Goal: Information Seeking & Learning: Check status

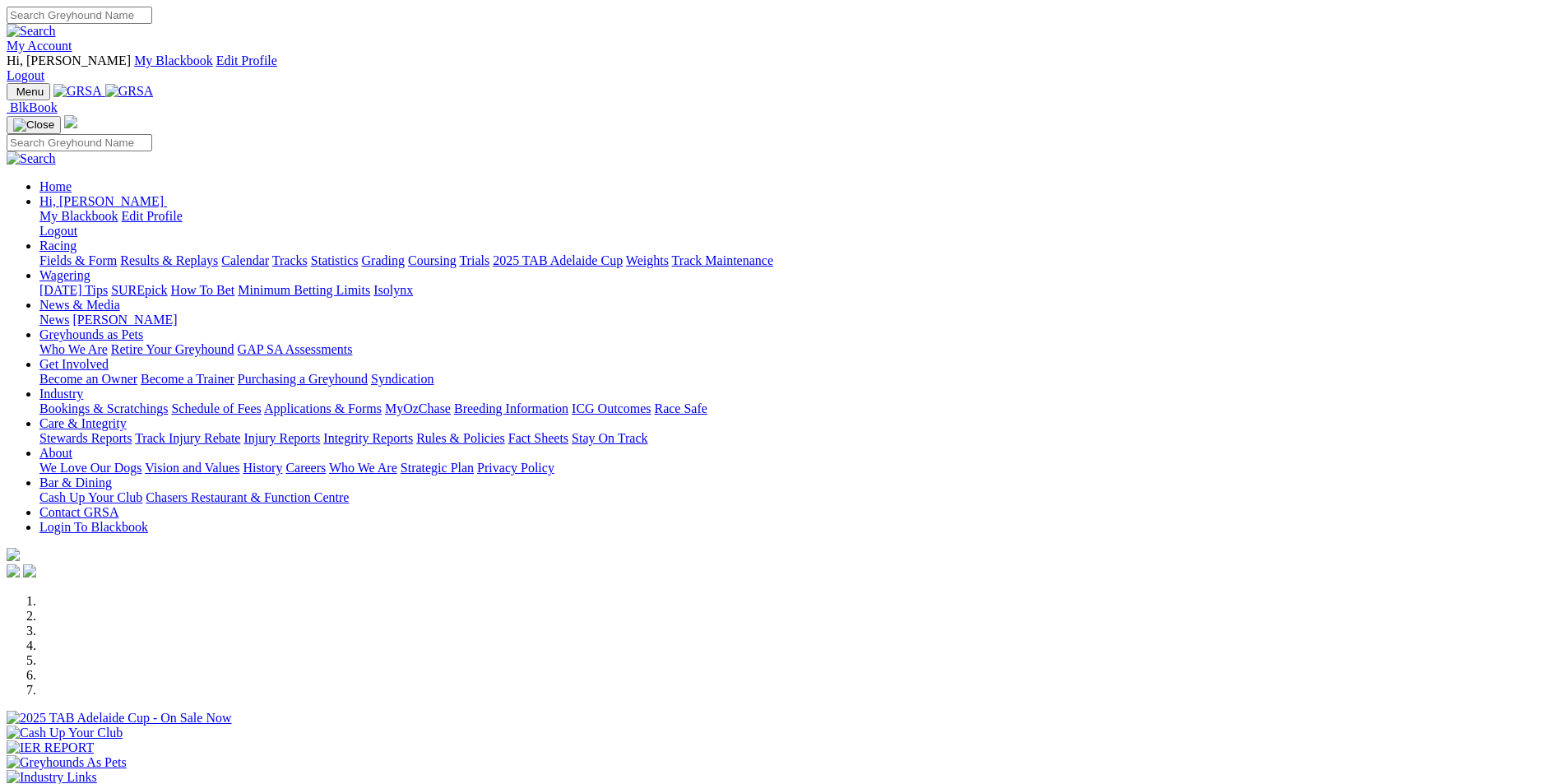
click at [218, 254] on link "Results & Replays" at bounding box center [169, 261] width 98 height 14
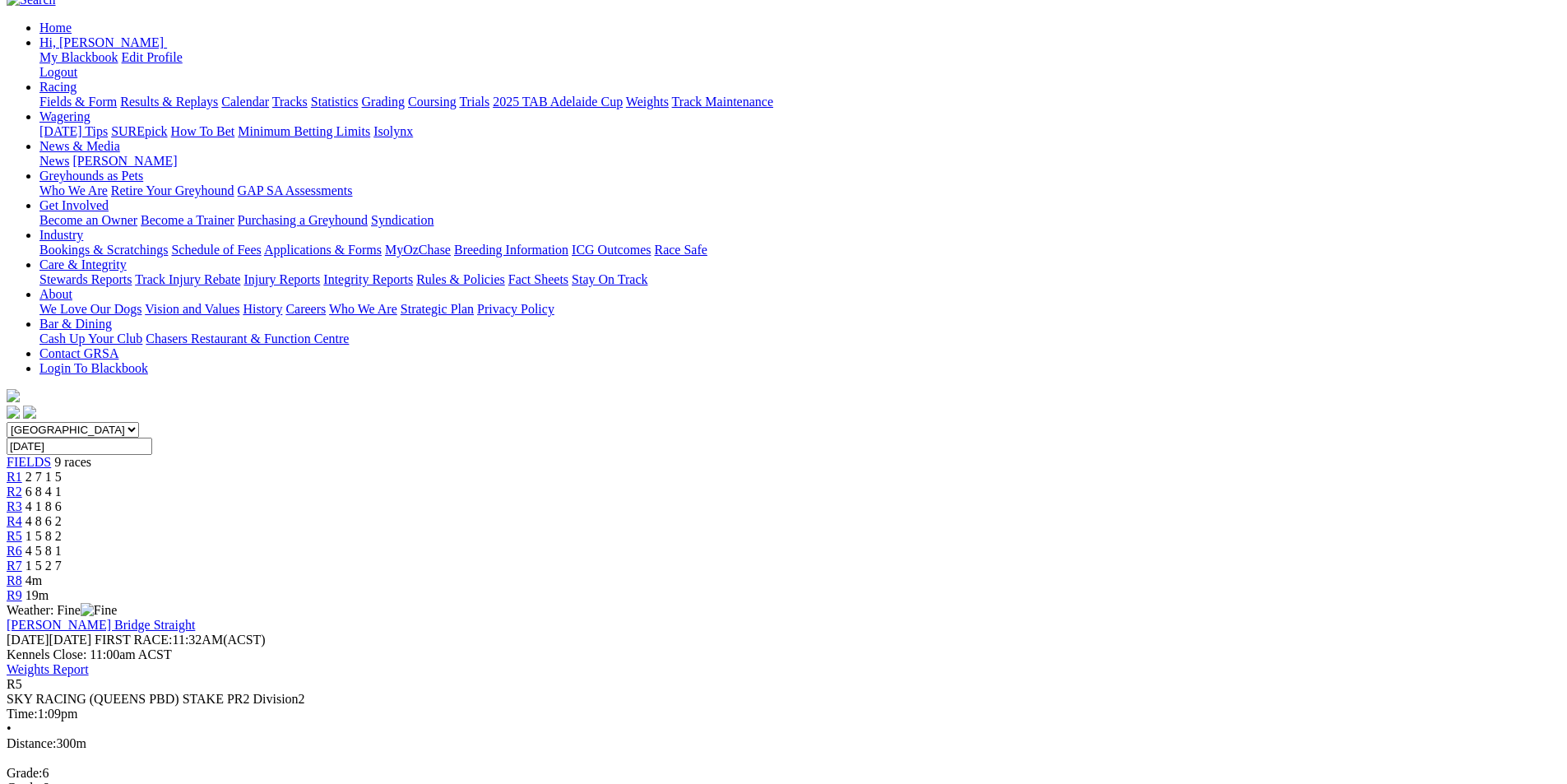
scroll to position [196, 0]
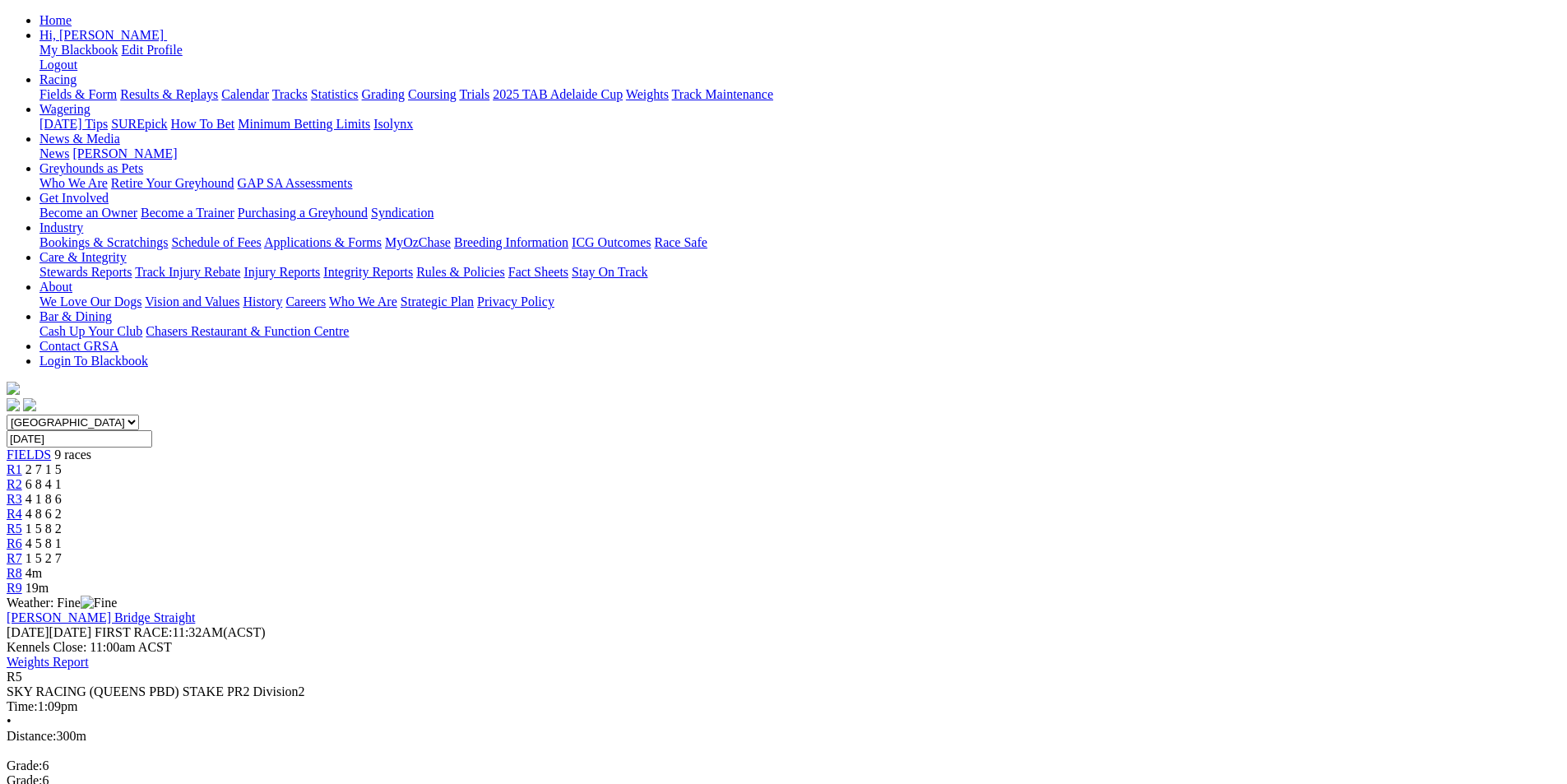
click at [62, 536] on span "4 5 8 1" at bounding box center [44, 543] width 36 height 14
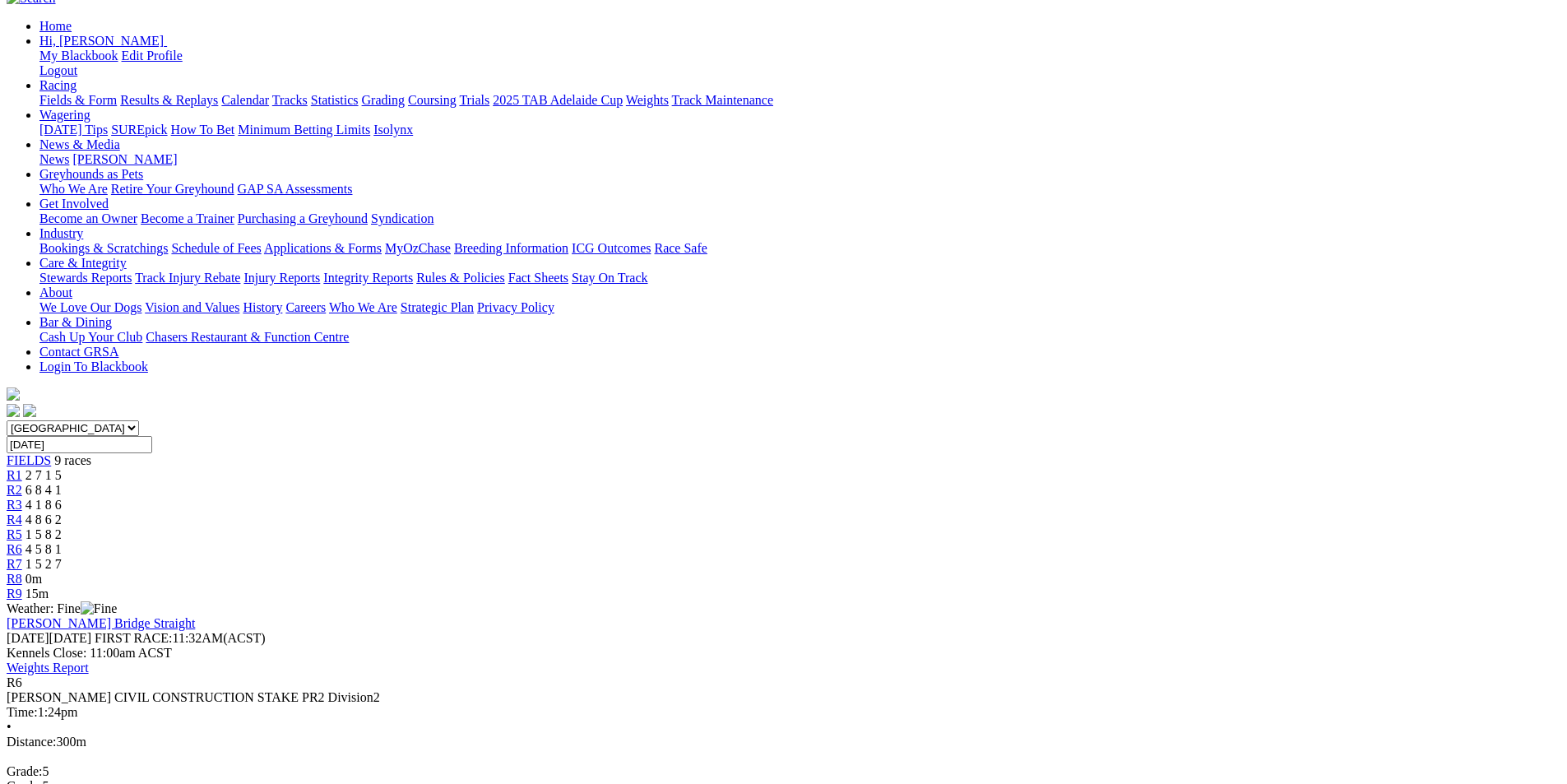
scroll to position [193, 0]
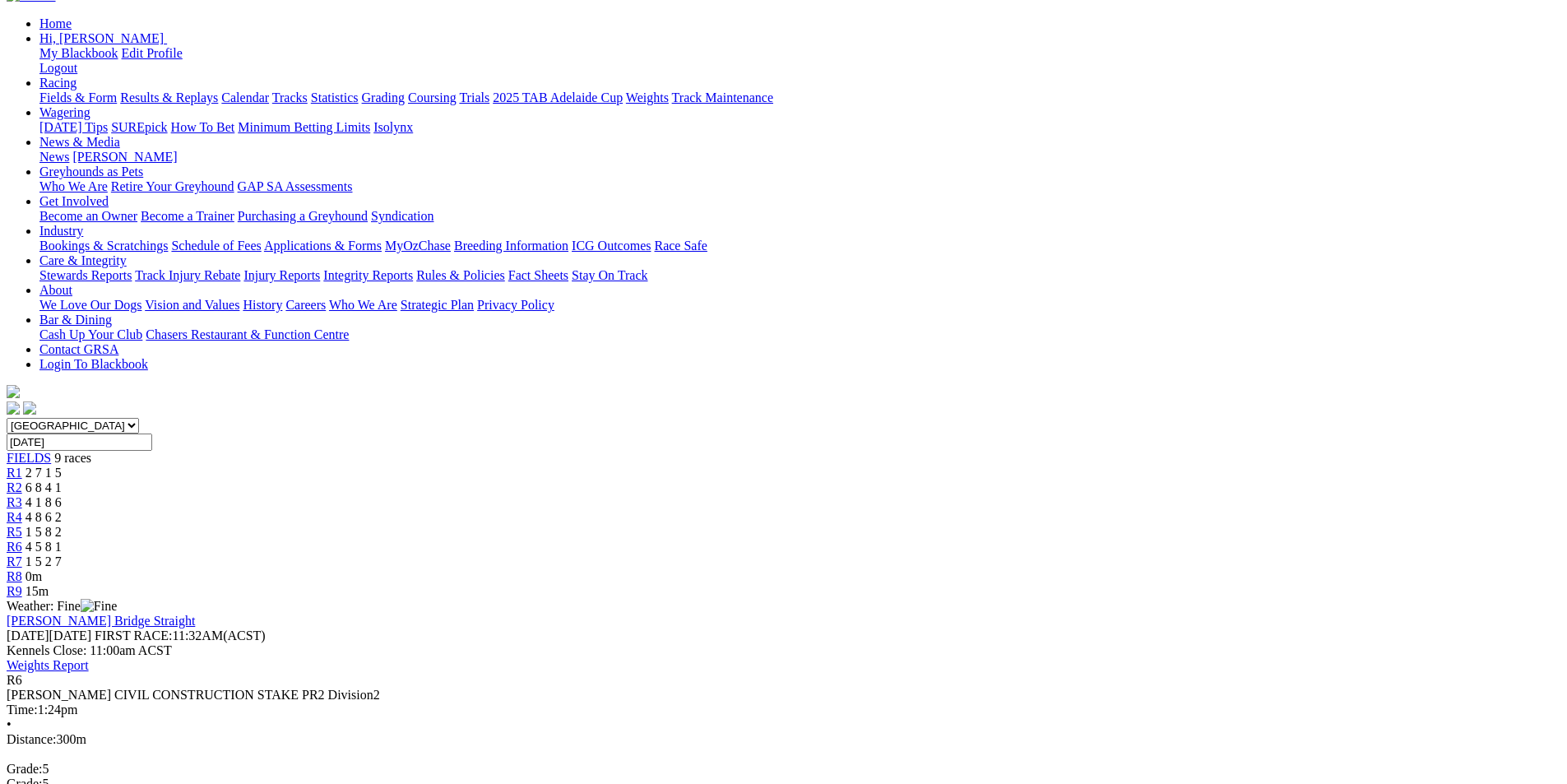
click at [62, 554] on span "1 5 2 7" at bounding box center [44, 561] width 36 height 14
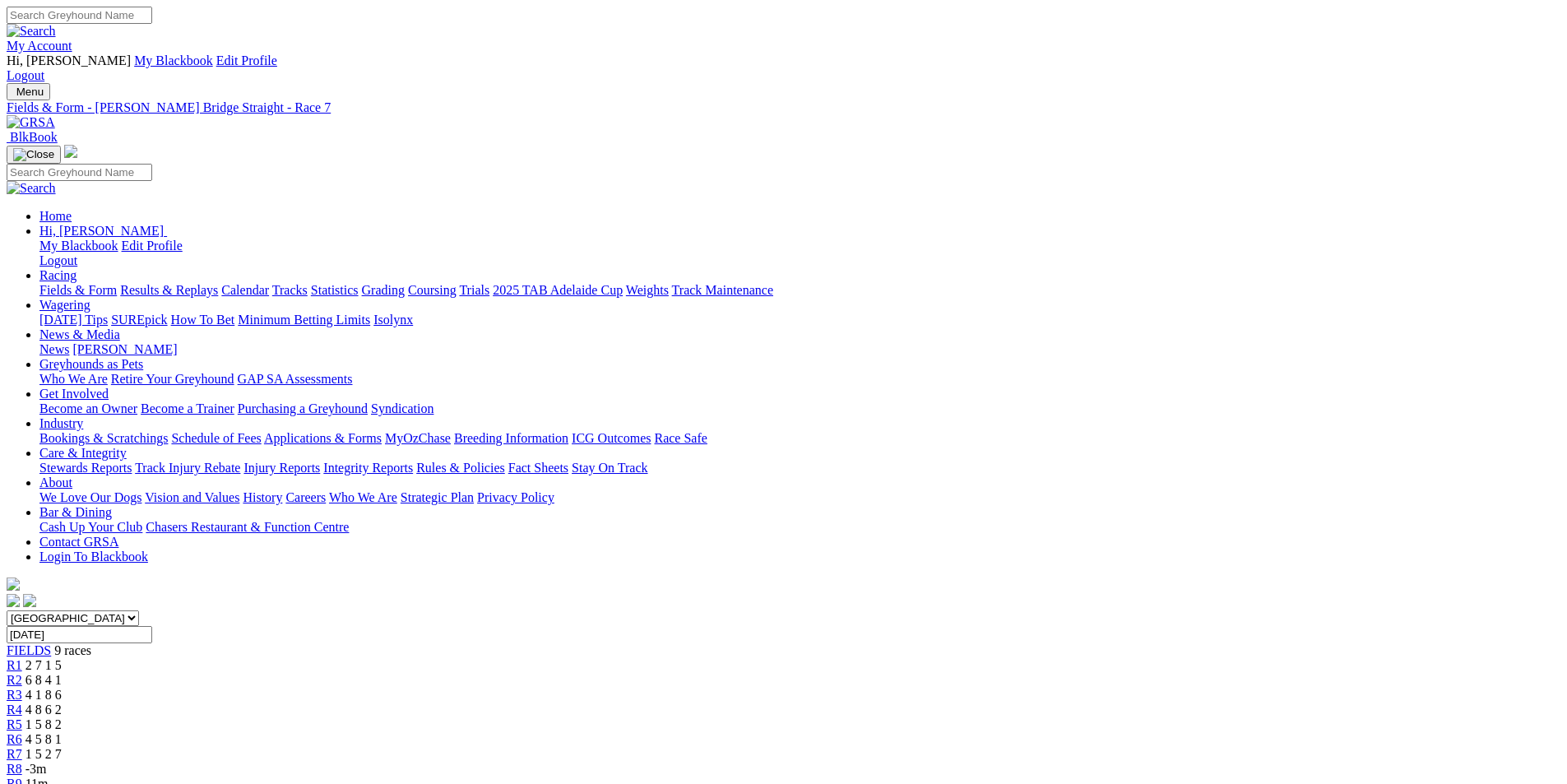
click at [62, 702] on span "4 8 6 2" at bounding box center [44, 709] width 36 height 14
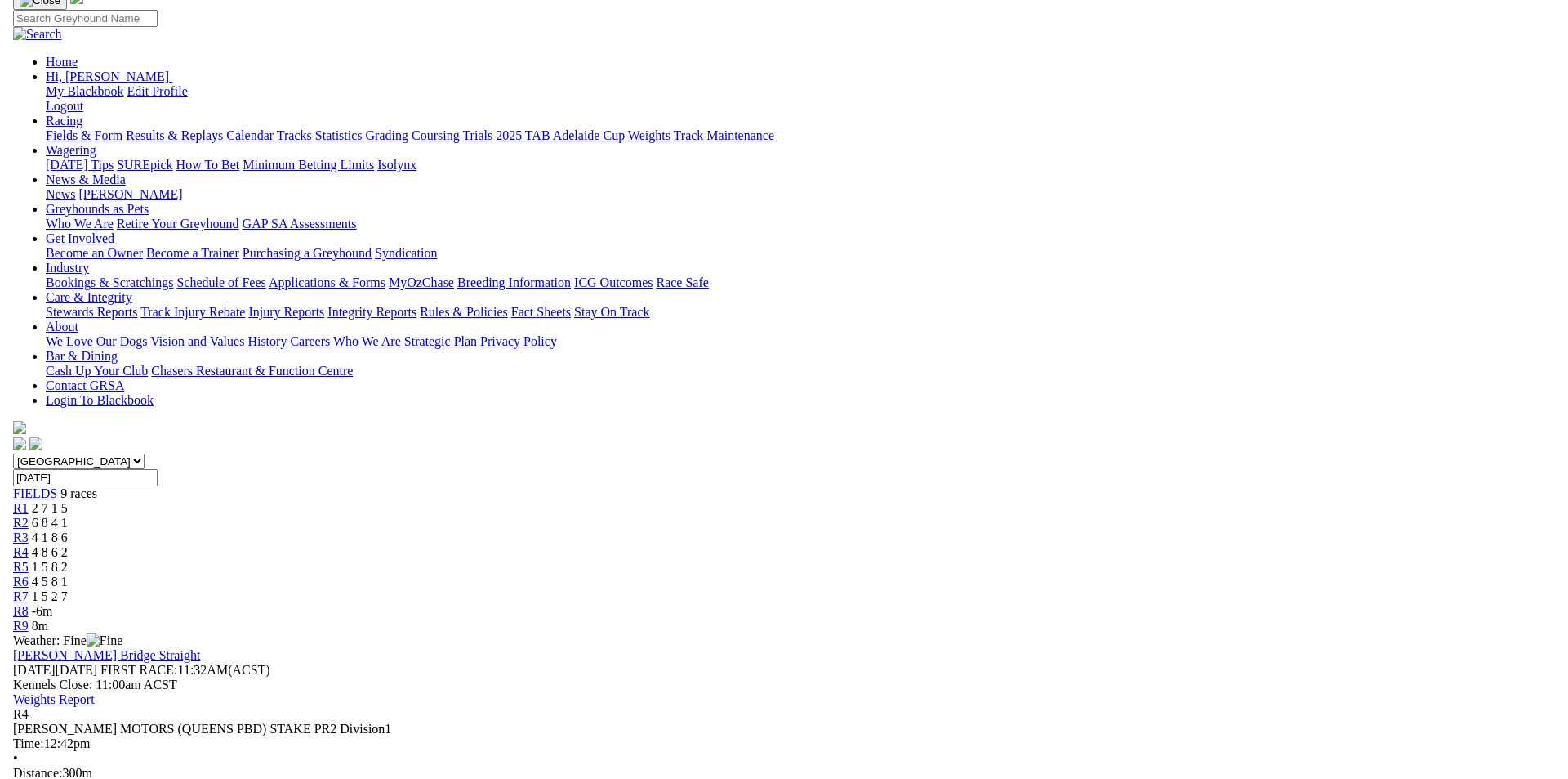
scroll to position [156, 0]
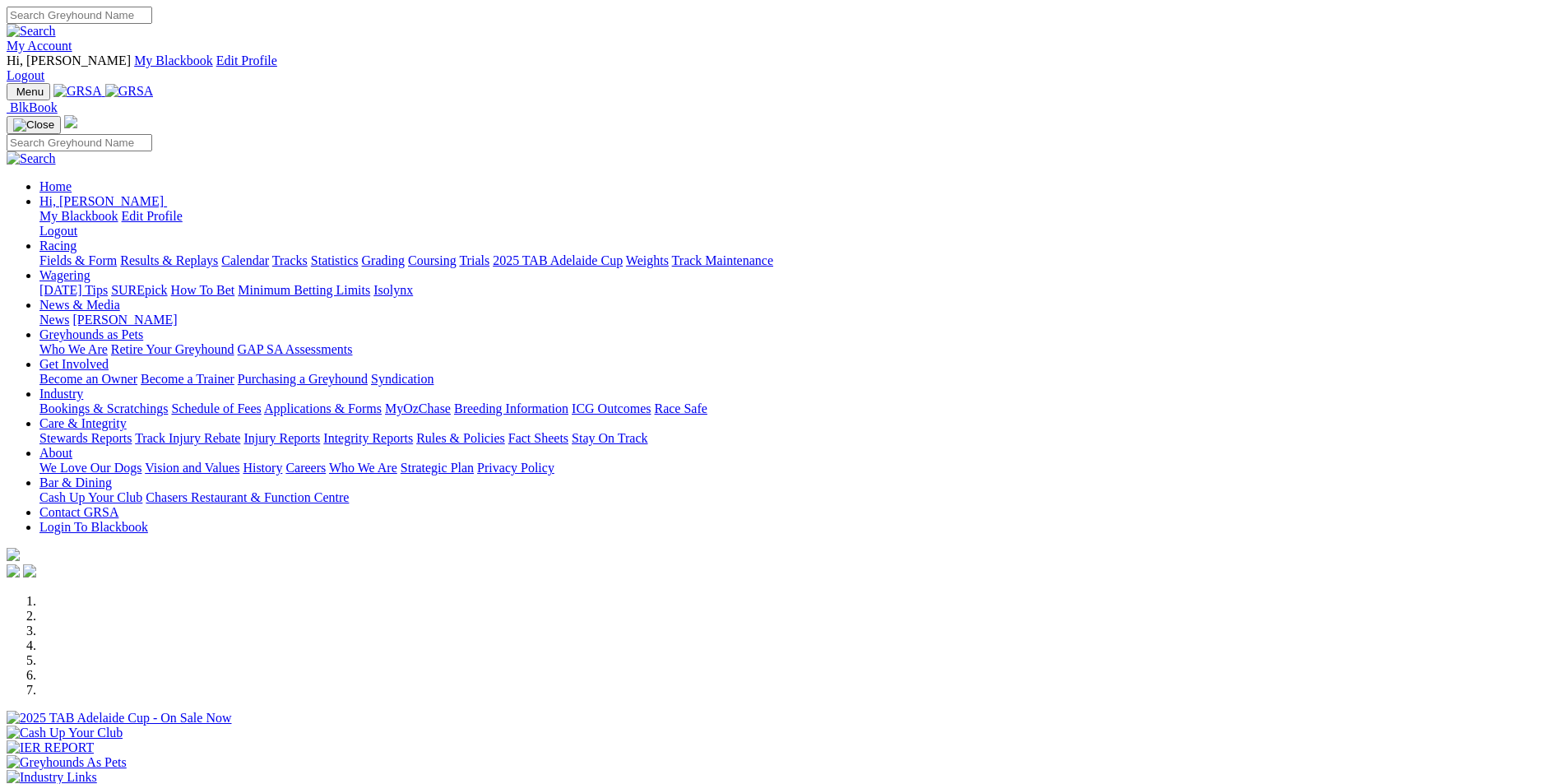
click at [77, 239] on link "Racing" at bounding box center [58, 246] width 37 height 14
click at [218, 254] on link "Results & Replays" at bounding box center [169, 261] width 98 height 14
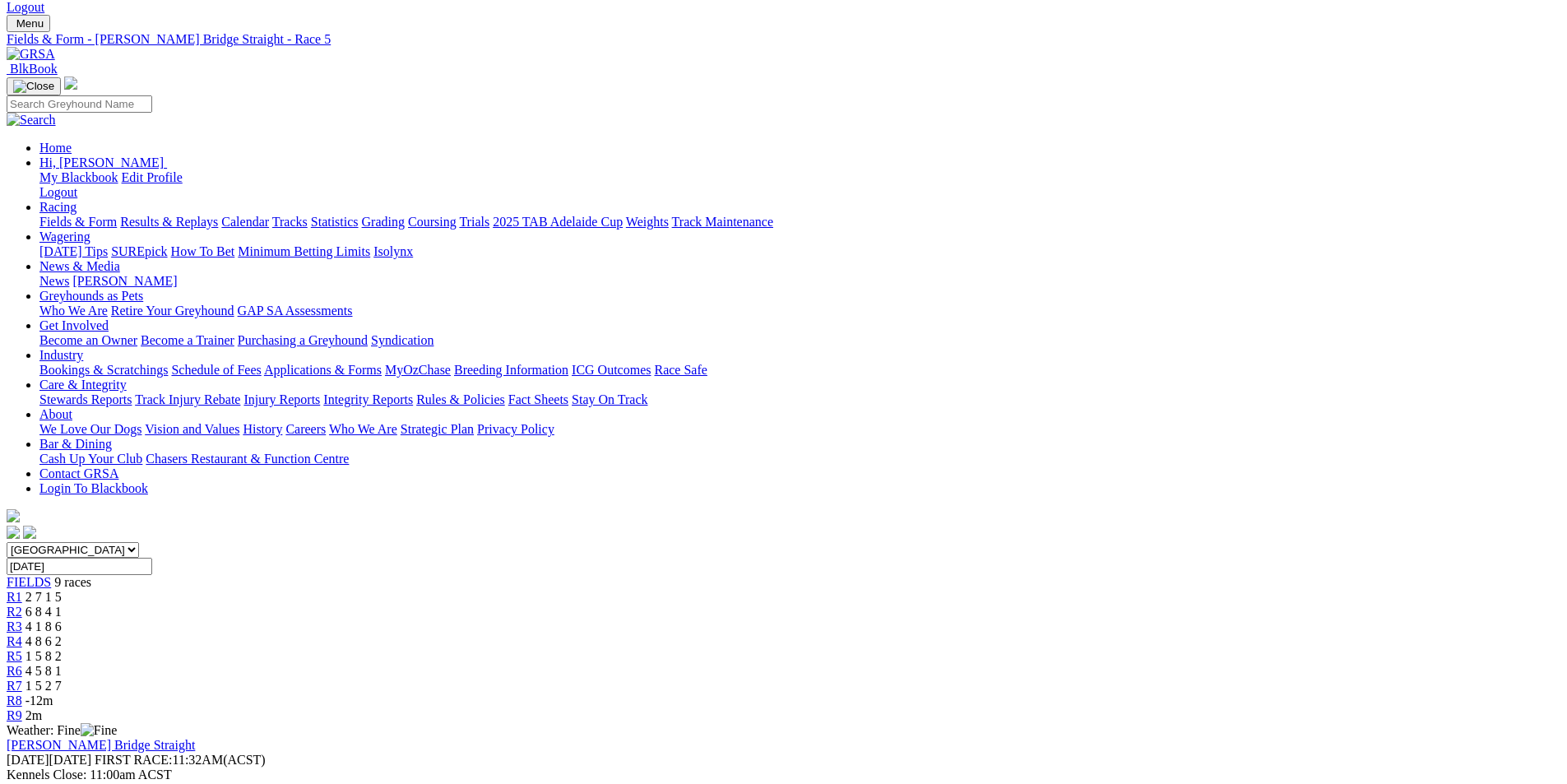
scroll to position [70, 0]
click at [62, 662] on span "4 5 8 1" at bounding box center [44, 669] width 36 height 14
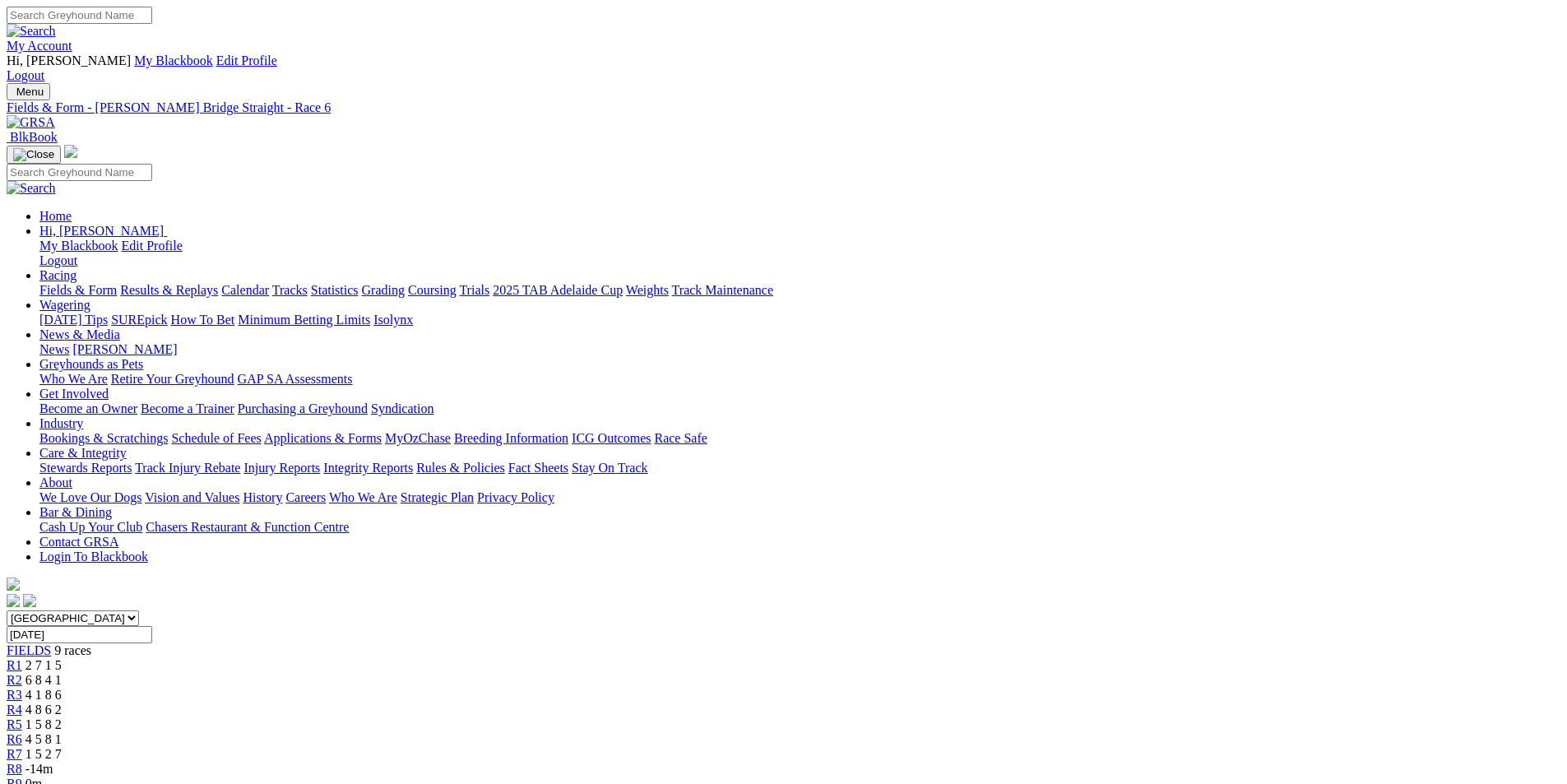
click at [62, 747] on span "1 5 2 7" at bounding box center [44, 754] width 36 height 14
click at [833, 717] on div "R5 1 5 8 2" at bounding box center [784, 724] width 1554 height 15
click at [62, 732] on span "4 5 8 1" at bounding box center [44, 739] width 36 height 14
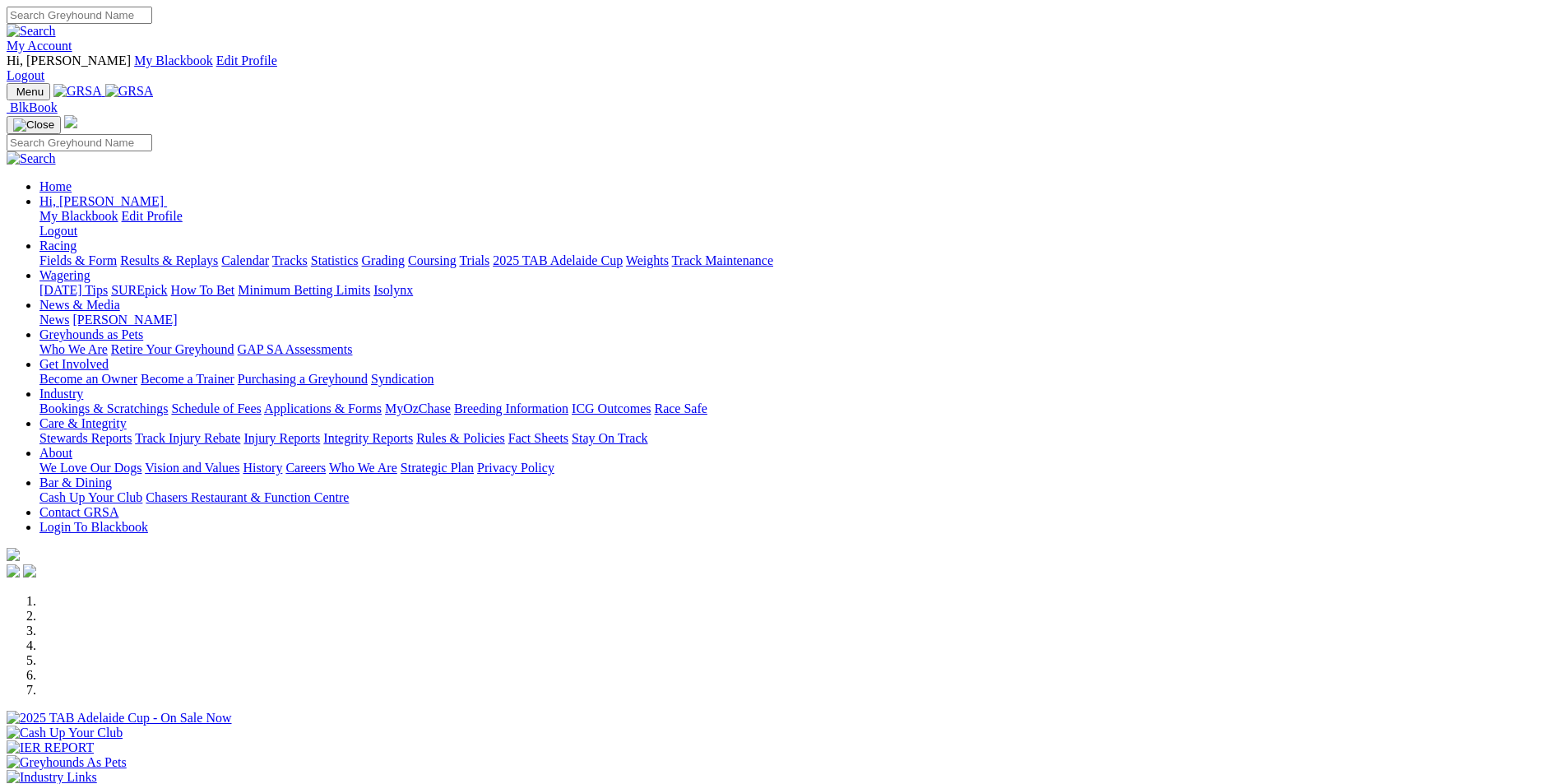
click at [218, 254] on link "Results & Replays" at bounding box center [169, 261] width 98 height 14
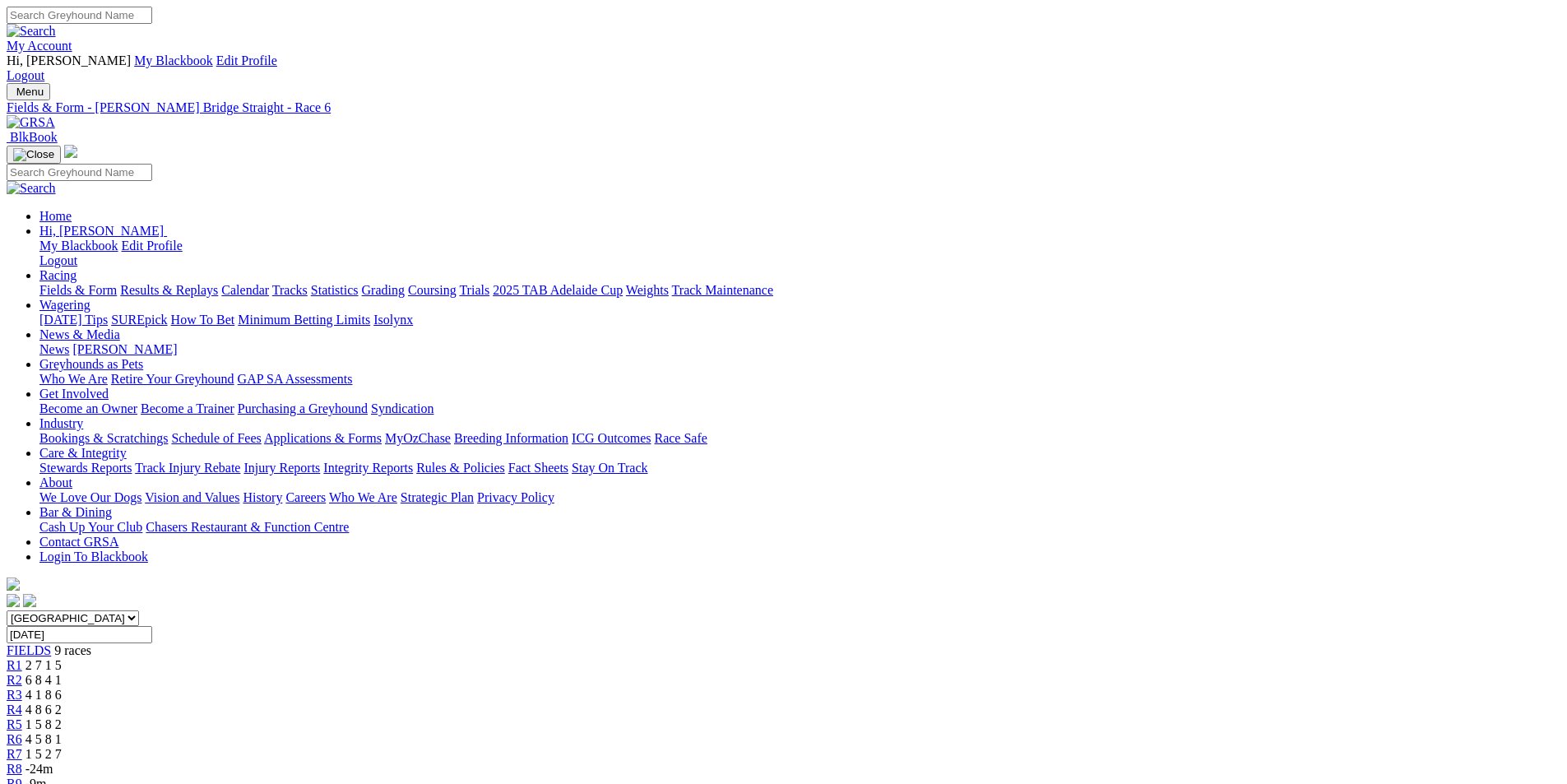
click at [62, 747] on span "1 5 2 7" at bounding box center [44, 754] width 36 height 14
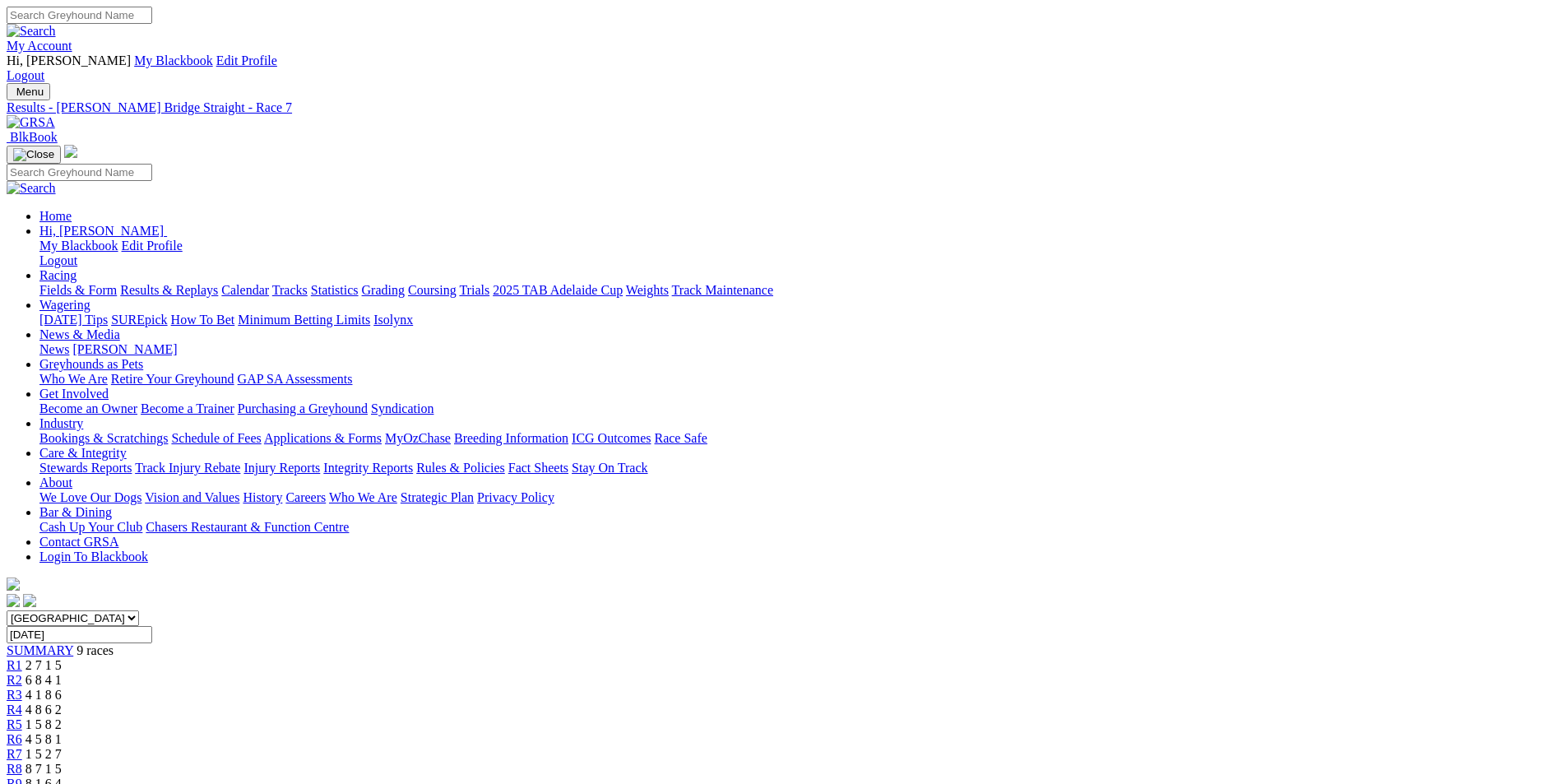
click at [62, 747] on span "1 5 2 7" at bounding box center [44, 754] width 36 height 14
click at [62, 761] on span "8 7 1 5" at bounding box center [44, 768] width 36 height 14
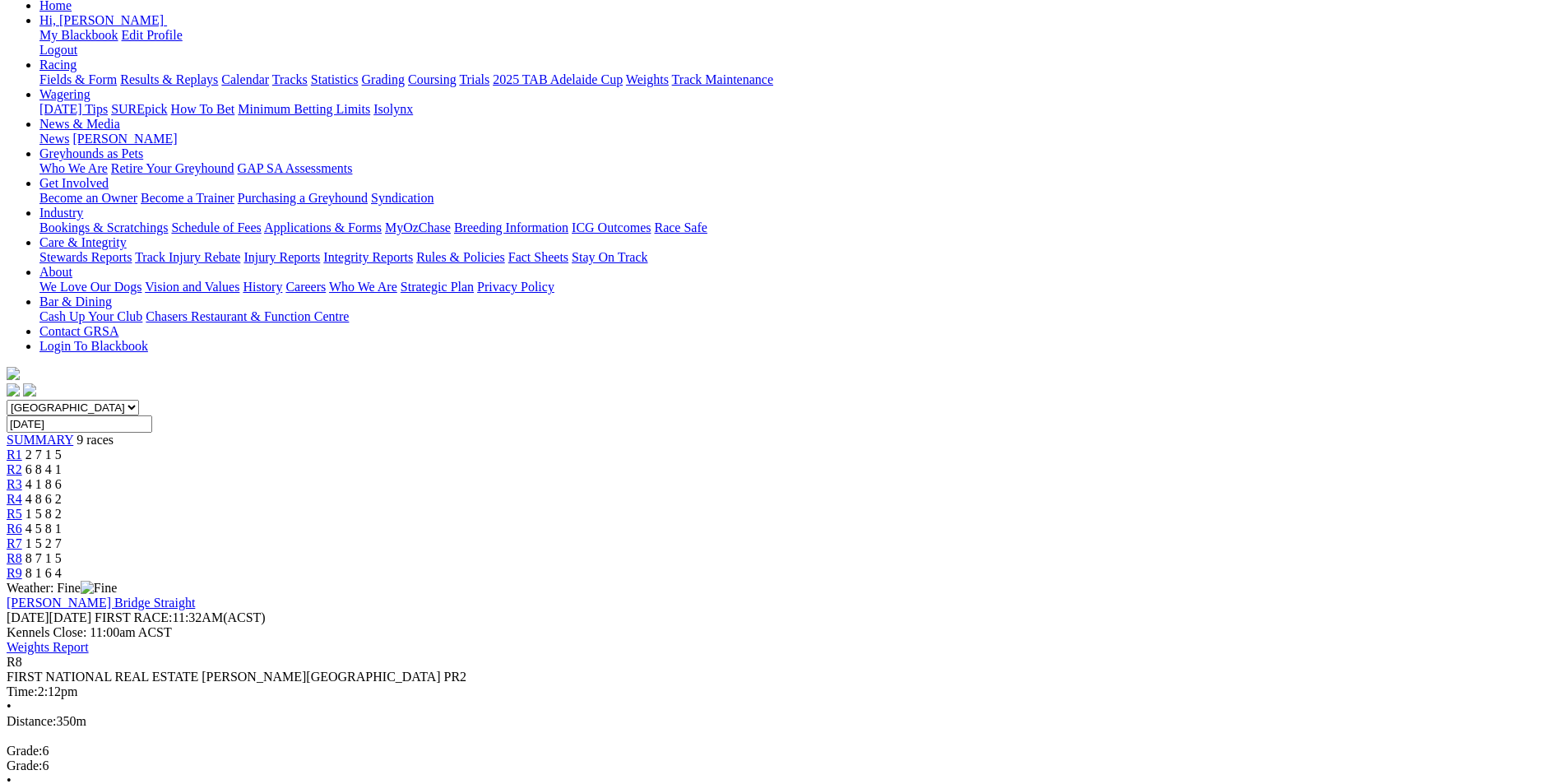
scroll to position [219, 0]
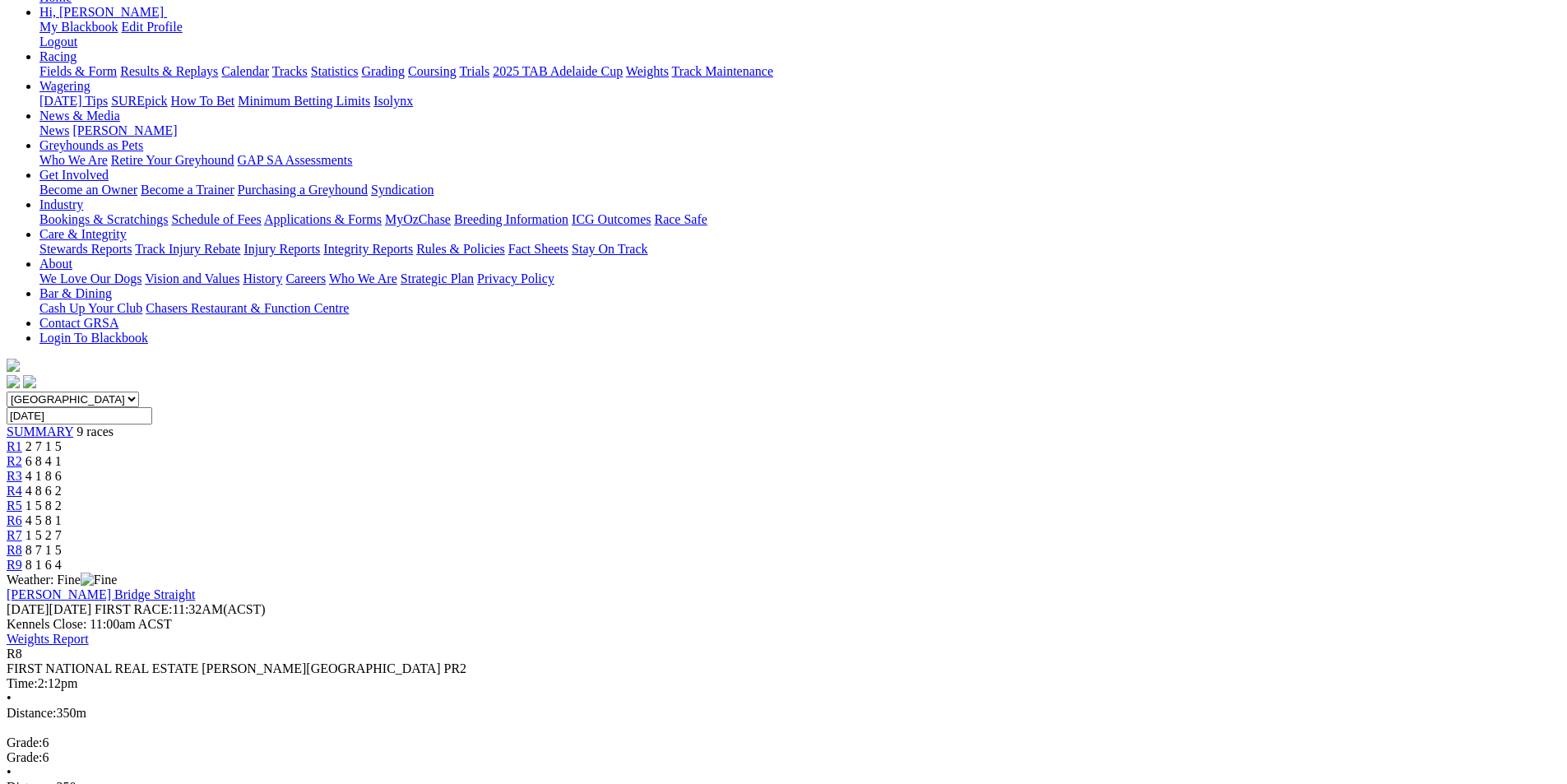
click at [62, 557] on span "8 1 6 4" at bounding box center [44, 564] width 36 height 14
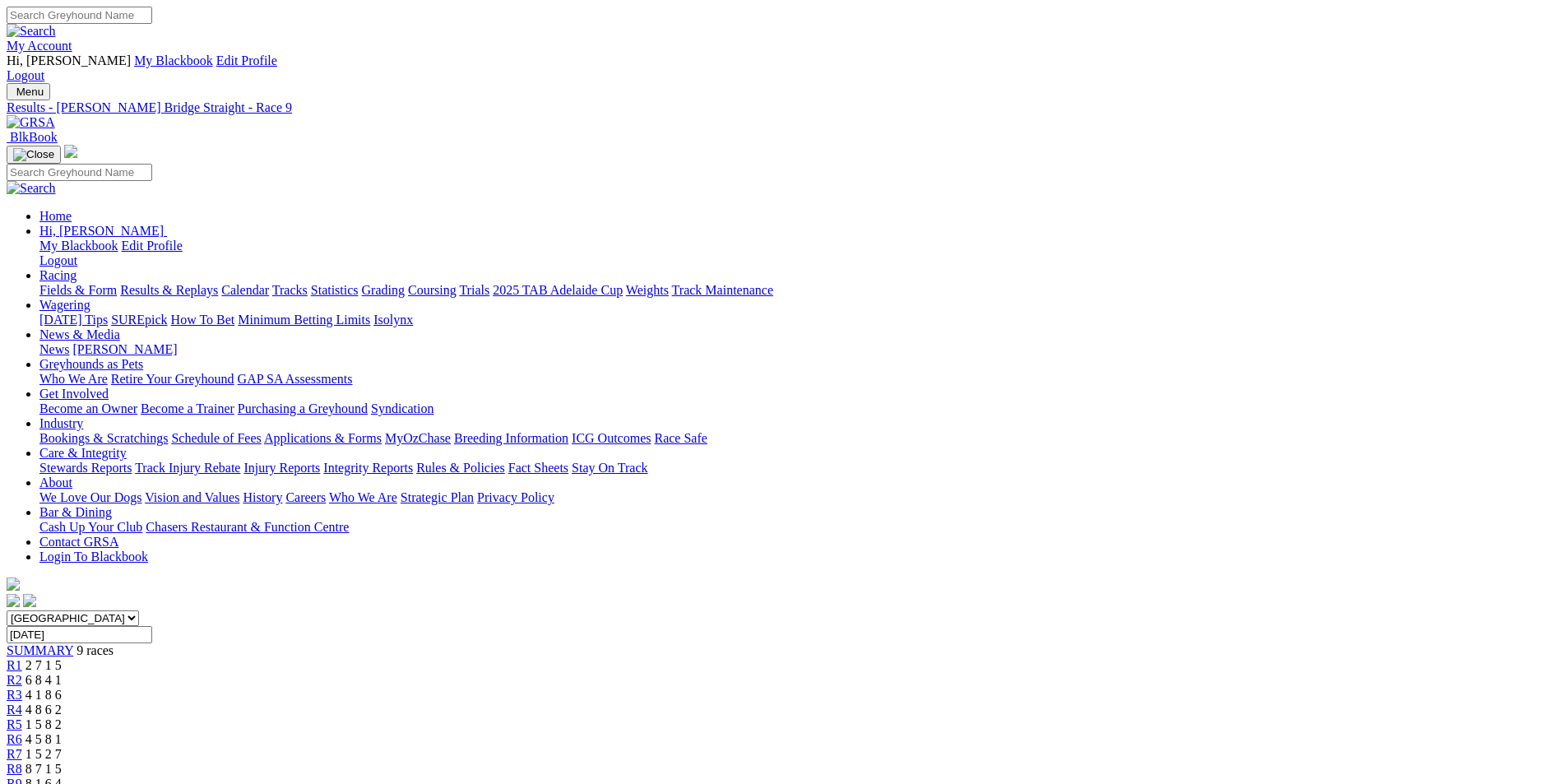
click at [62, 658] on span "2 7 1 5" at bounding box center [44, 665] width 36 height 14
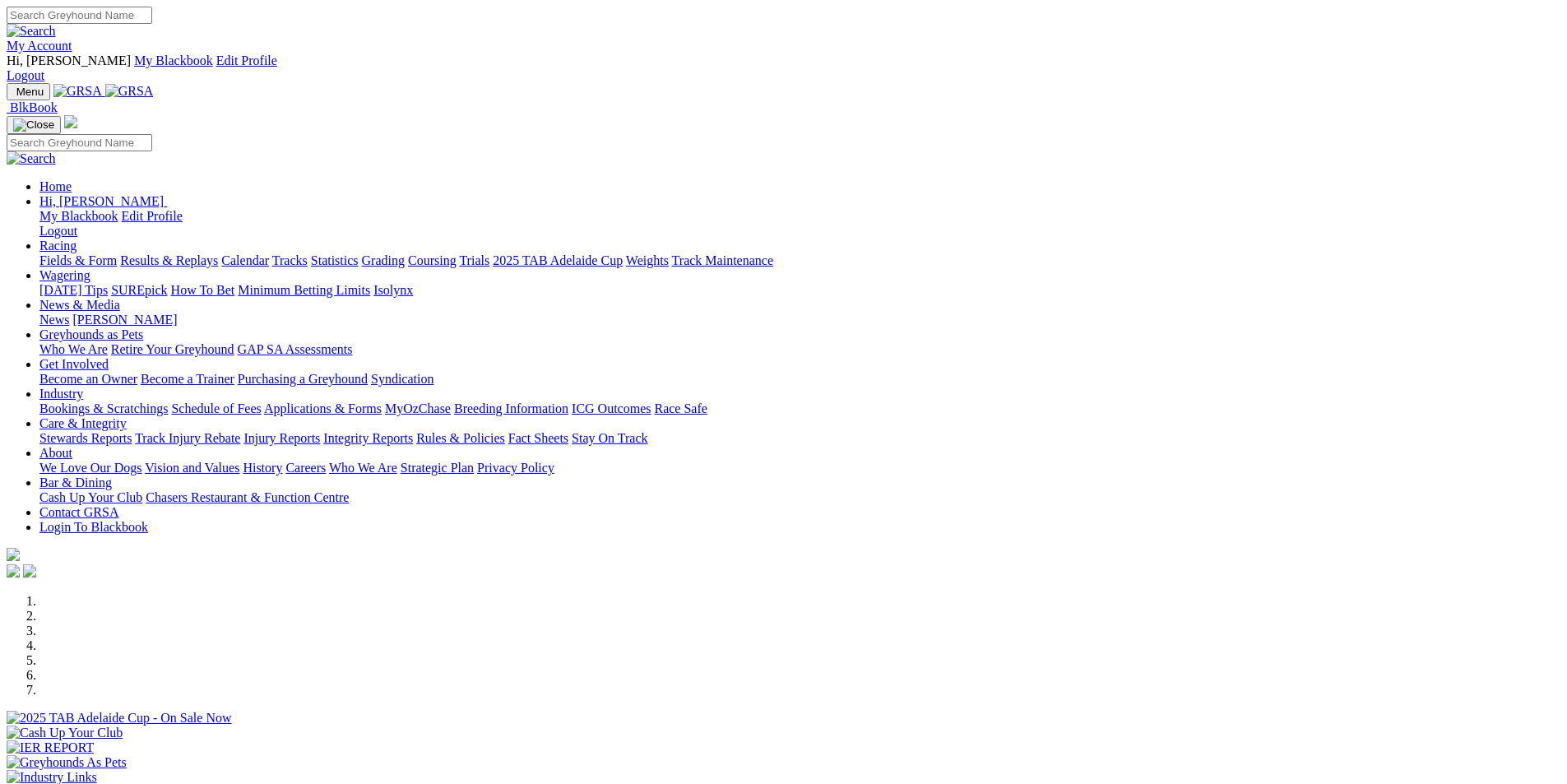
click at [218, 254] on link "Results & Replays" at bounding box center [169, 261] width 98 height 14
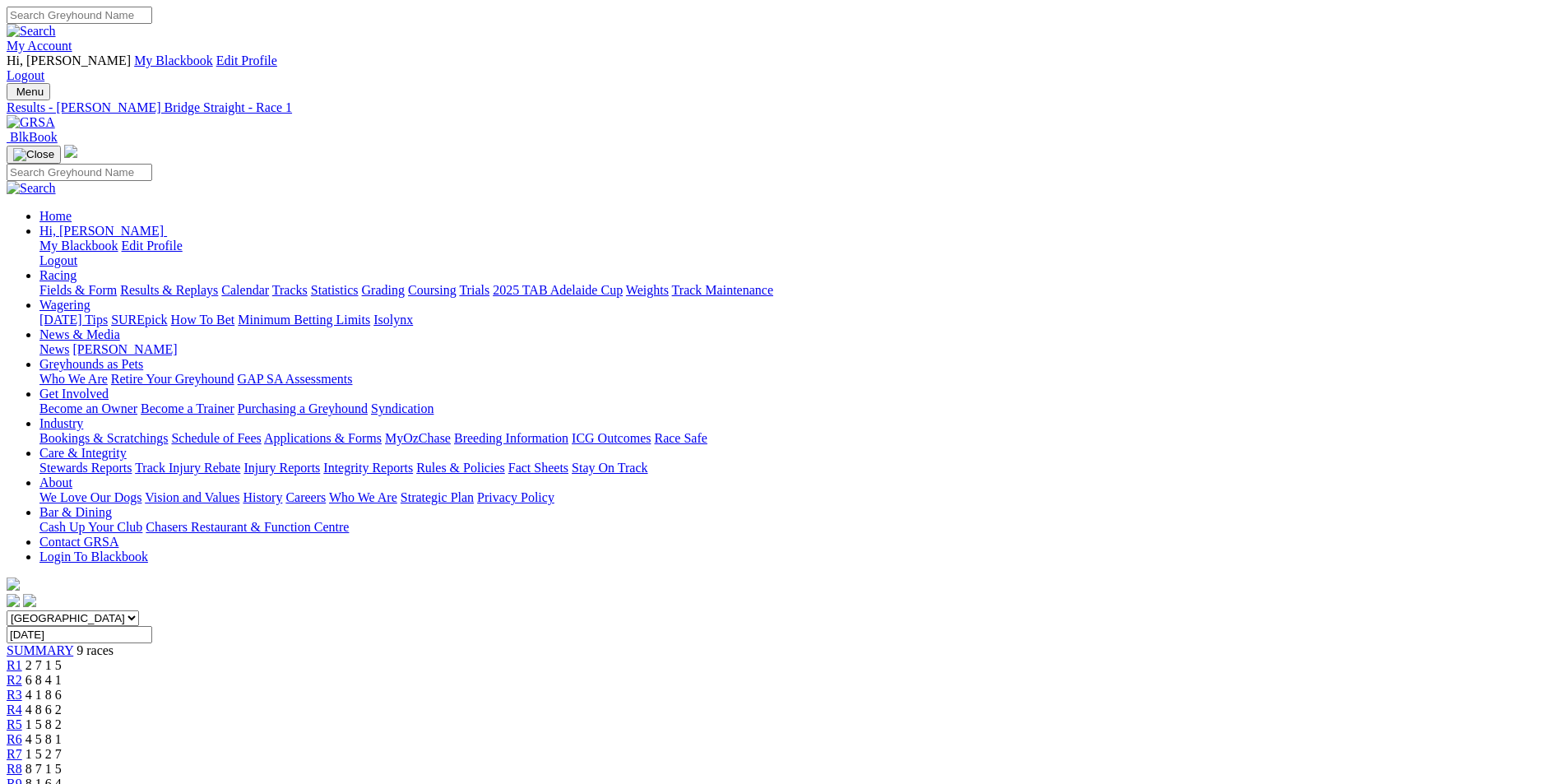
click at [62, 672] on span "6 8 4 1" at bounding box center [44, 679] width 36 height 14
click at [62, 687] on span "4 1 8 6" at bounding box center [44, 694] width 36 height 14
click at [62, 702] on span "4 8 6 2" at bounding box center [44, 709] width 36 height 14
click at [62, 717] on span "1 5 8 2" at bounding box center [44, 724] width 36 height 14
click at [62, 732] on span "4 5 8 1" at bounding box center [44, 739] width 36 height 14
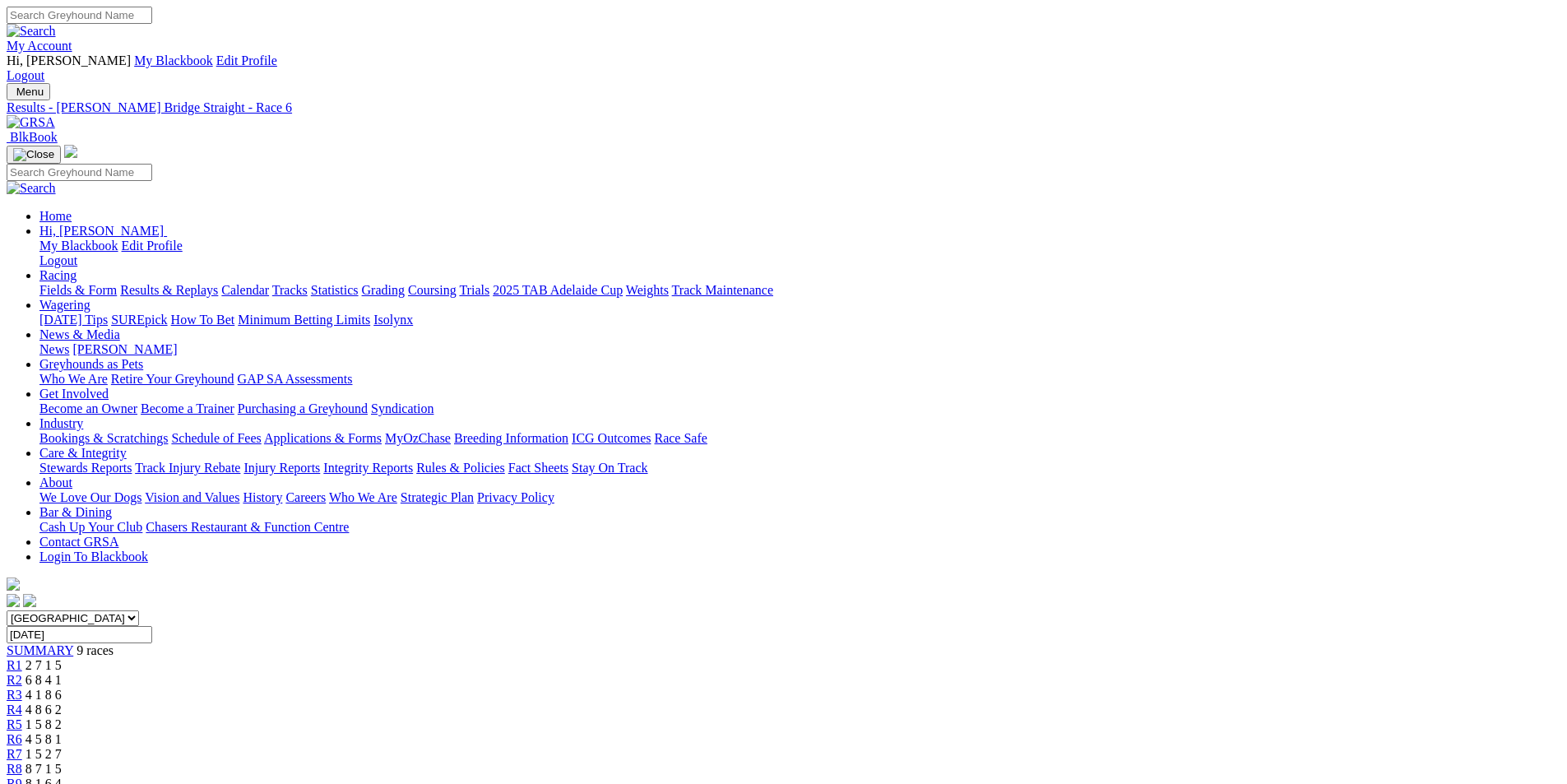
click at [62, 747] on span "1 5 2 7" at bounding box center [44, 754] width 36 height 14
click at [62, 761] on span "8 7 1 5" at bounding box center [44, 768] width 36 height 14
click at [62, 776] on span "8 1 6 4" at bounding box center [44, 783] width 36 height 14
